Goal: Navigation & Orientation: Find specific page/section

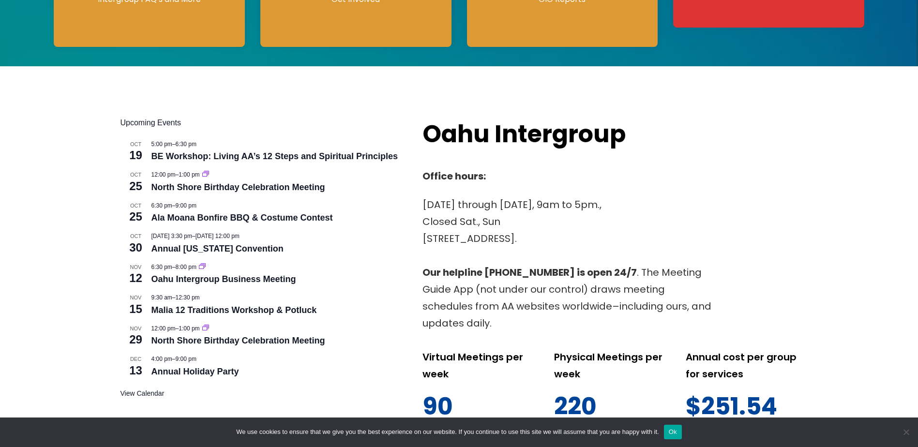
scroll to position [145, 0]
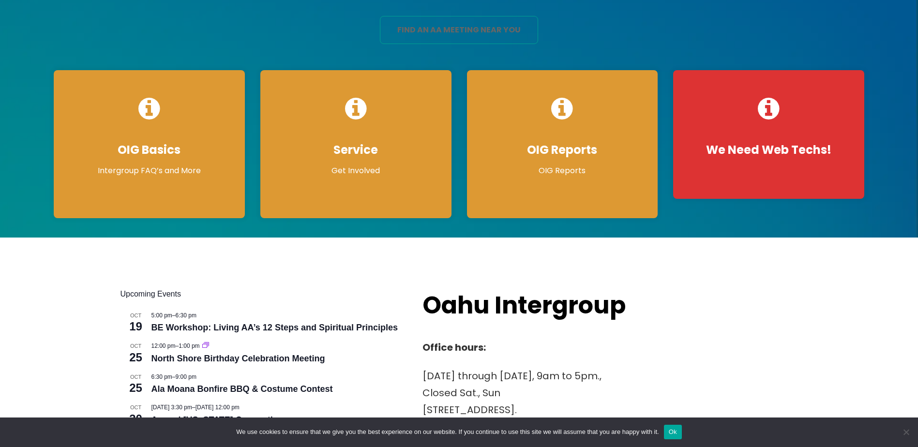
click at [465, 27] on link "find an aa meeting near you" at bounding box center [459, 30] width 158 height 28
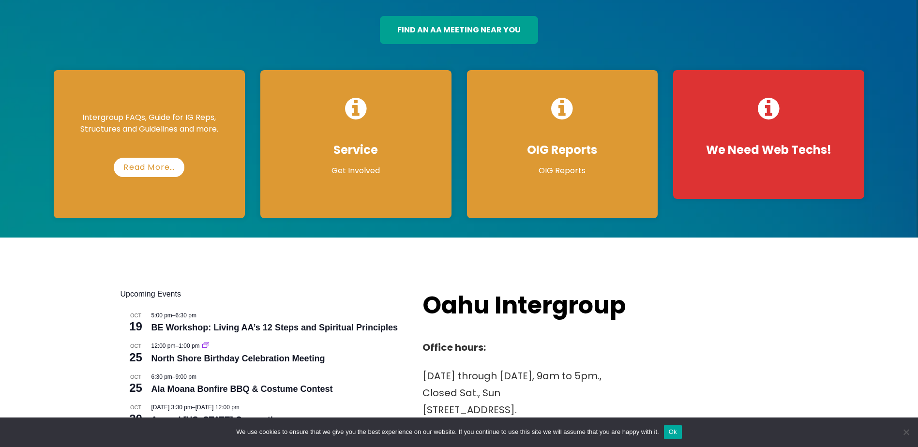
scroll to position [0, 0]
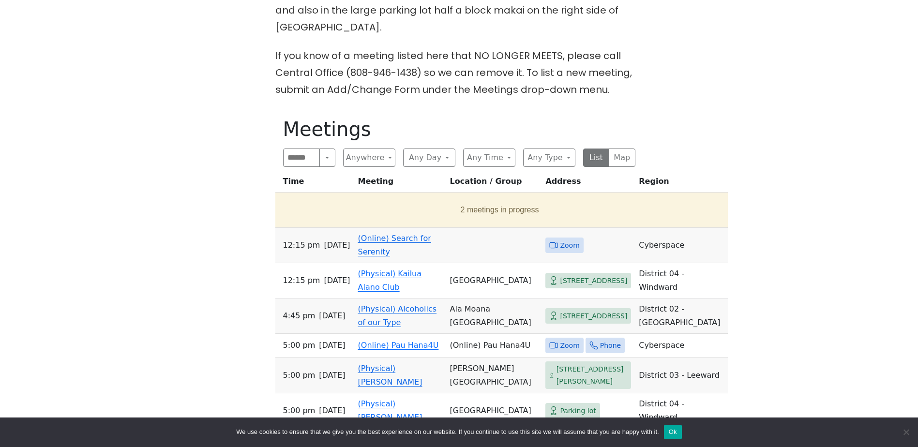
scroll to position [484, 0]
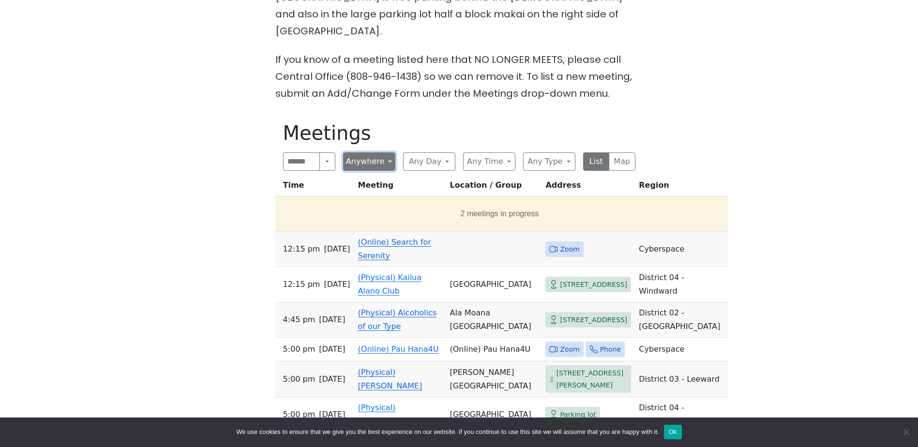
click at [385, 152] on button "Anywhere" at bounding box center [369, 161] width 52 height 18
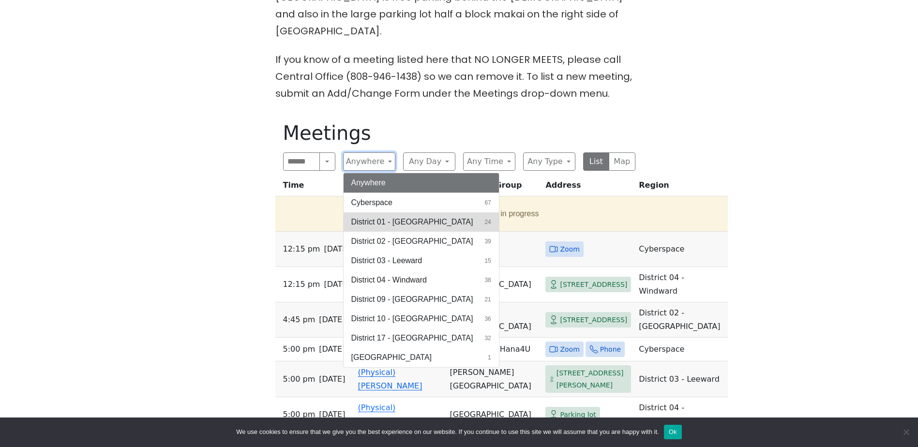
scroll to position [436, 0]
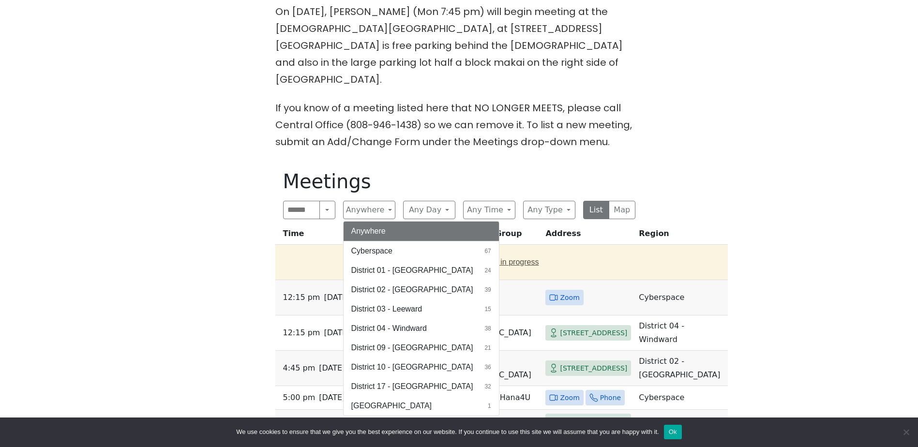
click at [398, 242] on button "Cyberspace 67" at bounding box center [421, 251] width 155 height 19
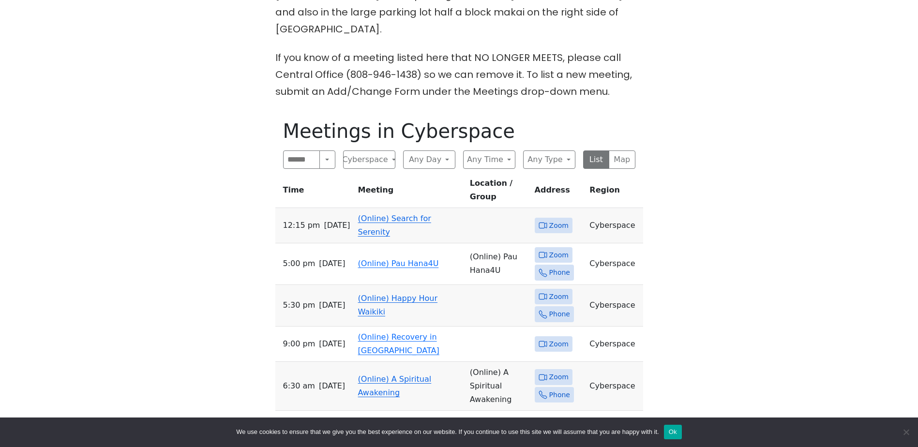
scroll to position [532, 0]
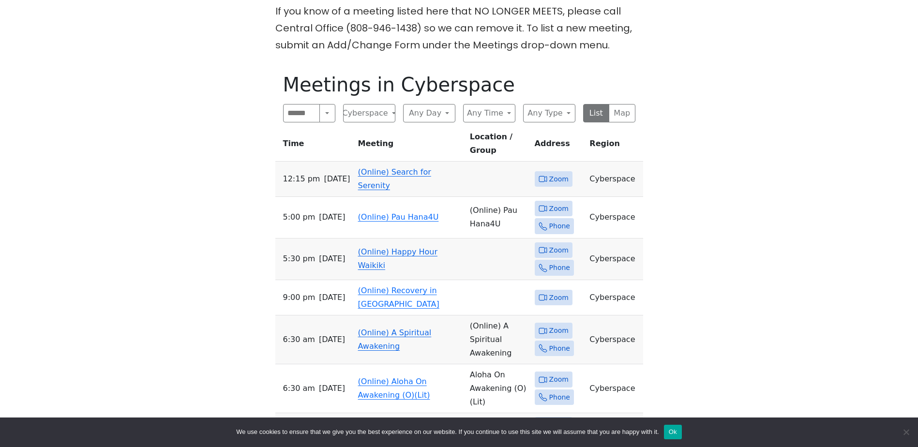
drag, startPoint x: 235, startPoint y: 116, endPoint x: 199, endPoint y: 139, distance: 42.4
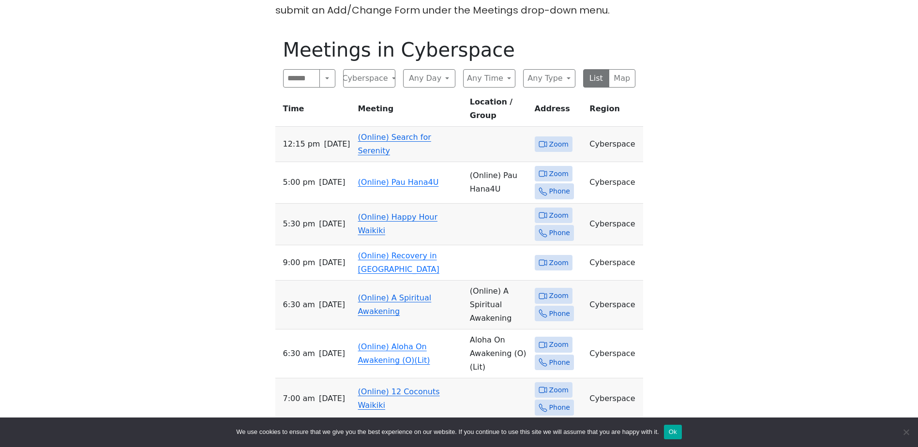
scroll to position [581, 0]
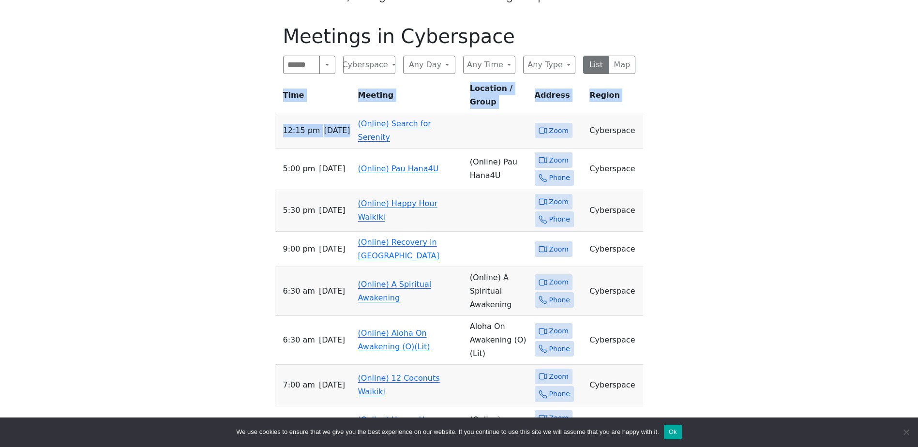
drag, startPoint x: 244, startPoint y: 71, endPoint x: 311, endPoint y: 73, distance: 67.3
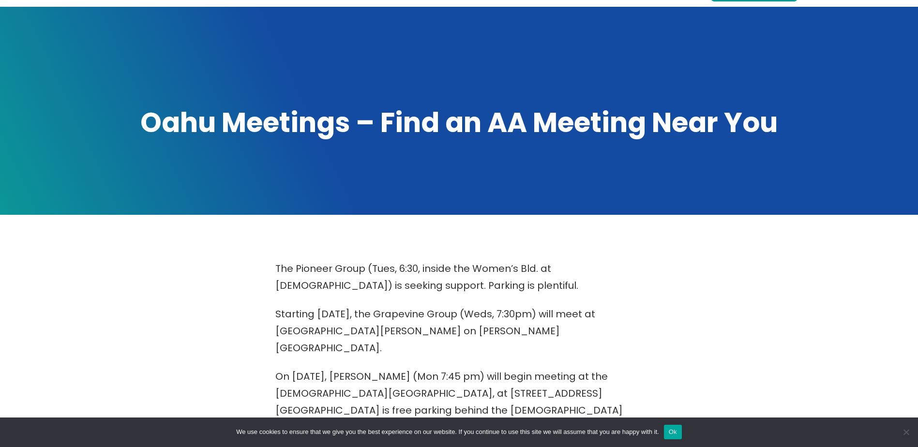
scroll to position [0, 0]
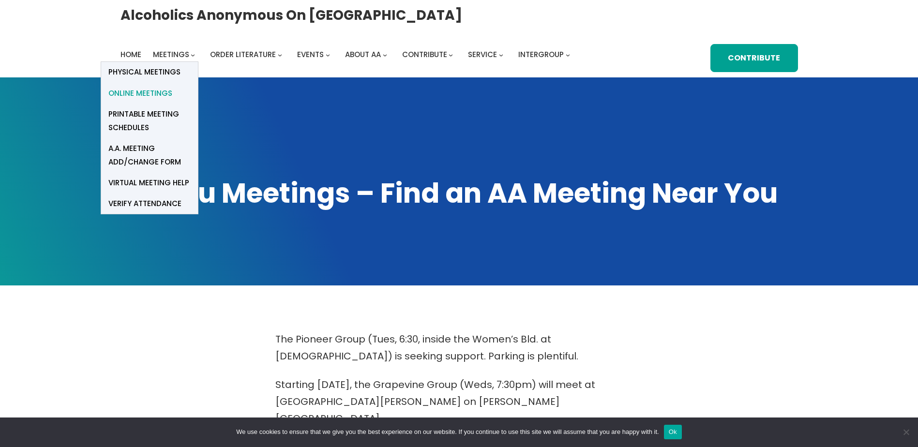
click at [156, 96] on span "Online Meetings" at bounding box center [140, 94] width 64 height 14
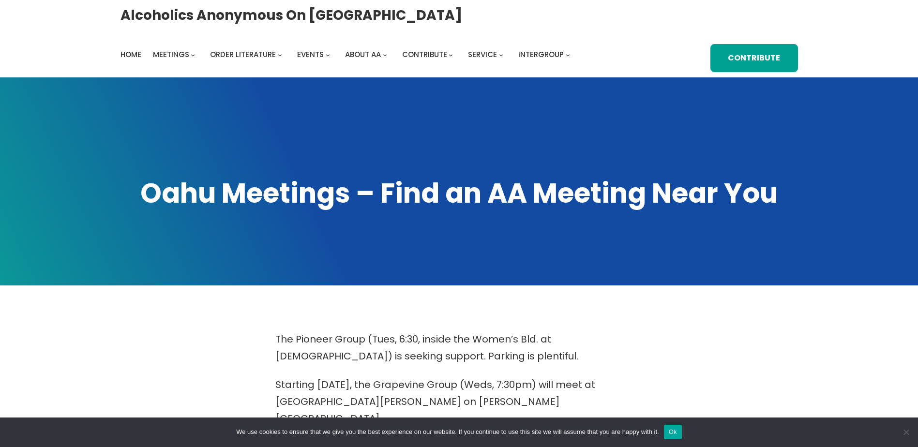
scroll to position [436, 0]
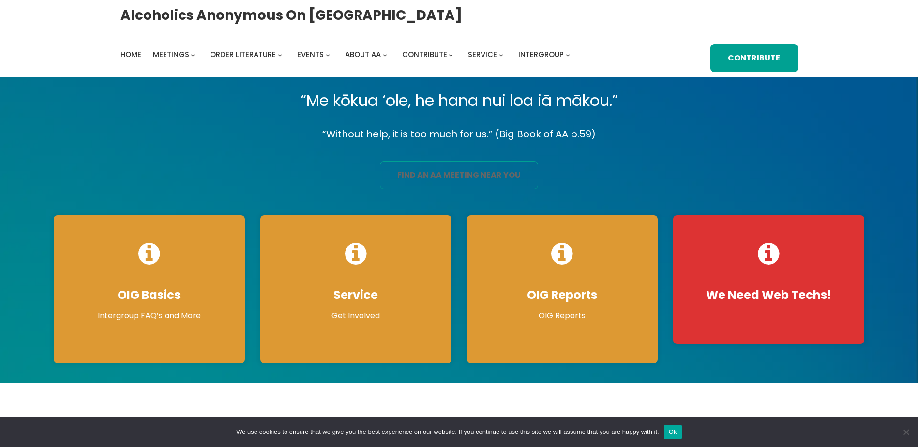
click at [452, 177] on link "find an aa meeting near you" at bounding box center [459, 175] width 158 height 28
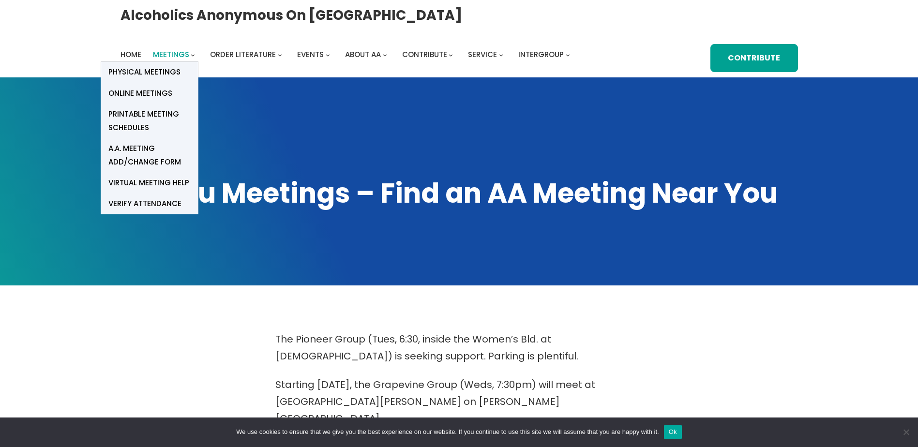
click at [180, 52] on span "Meetings" at bounding box center [171, 54] width 36 height 10
click at [162, 71] on span "Physical Meetings" at bounding box center [144, 72] width 72 height 14
